Goal: Check status: Check status

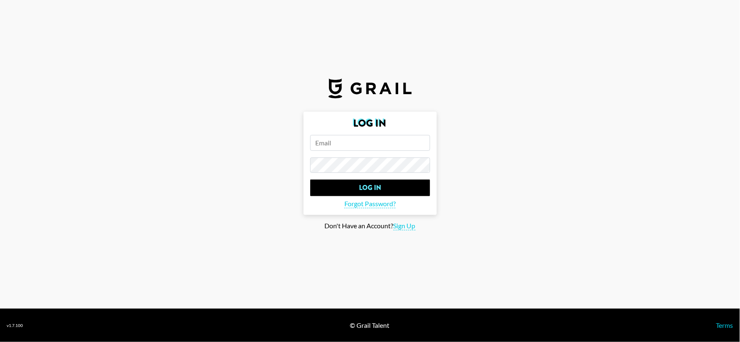
click at [382, 144] on input "email" at bounding box center [370, 143] width 120 height 16
type input "[EMAIL_ADDRESS][PERSON_NAME][DOMAIN_NAME]"
click at [310, 179] on input "Log In" at bounding box center [370, 187] width 120 height 17
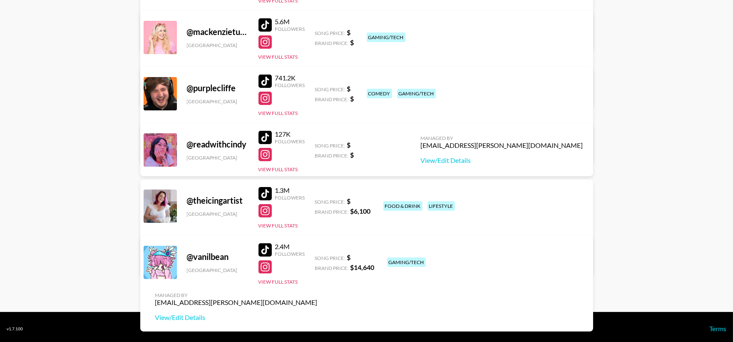
scroll to position [561, 0]
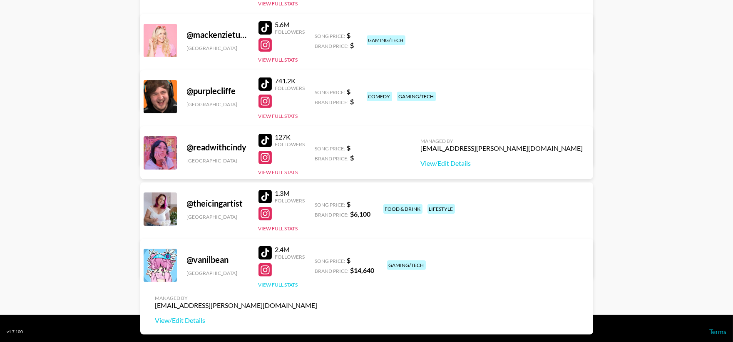
click at [280, 284] on button "View Full Stats" at bounding box center [279, 284] width 40 height 6
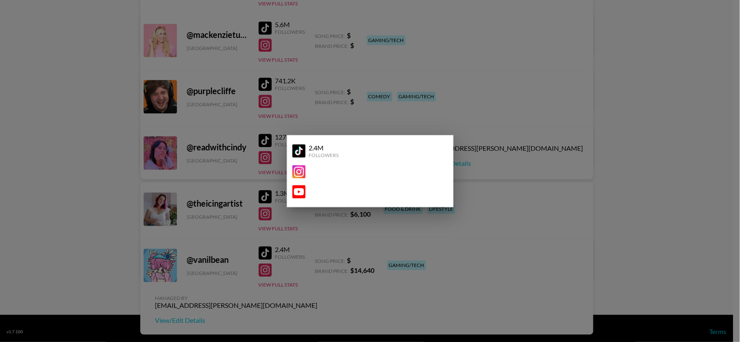
click at [330, 162] on div at bounding box center [370, 172] width 156 height 20
click at [613, 161] on div at bounding box center [370, 171] width 740 height 342
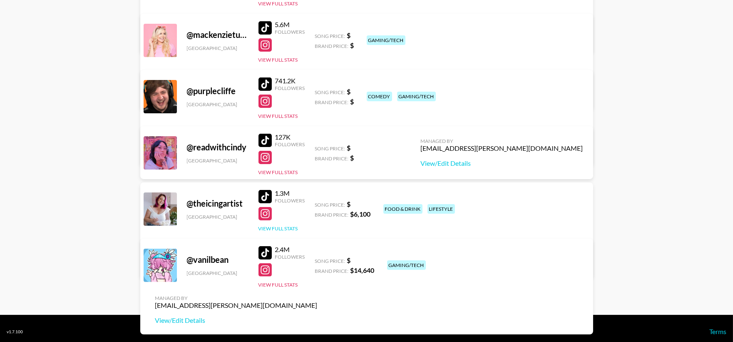
click at [268, 225] on button "View Full Stats" at bounding box center [279, 228] width 40 height 6
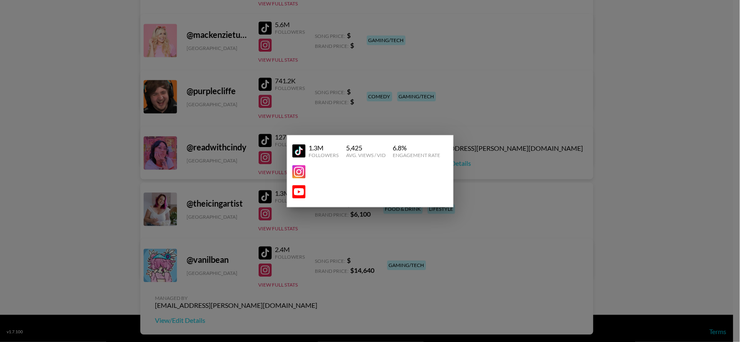
click at [652, 135] on div at bounding box center [370, 171] width 740 height 342
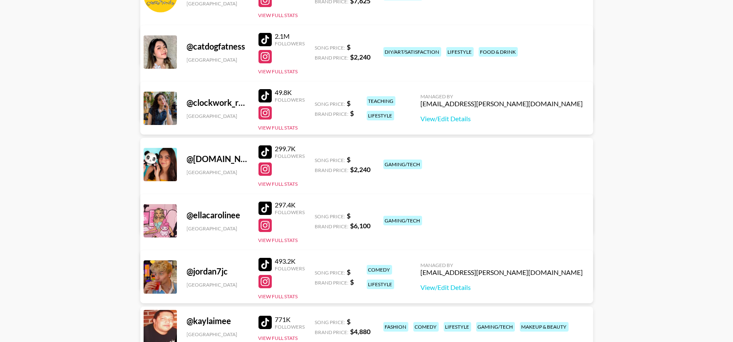
scroll to position [0, 0]
